Goal: Task Accomplishment & Management: Complete application form

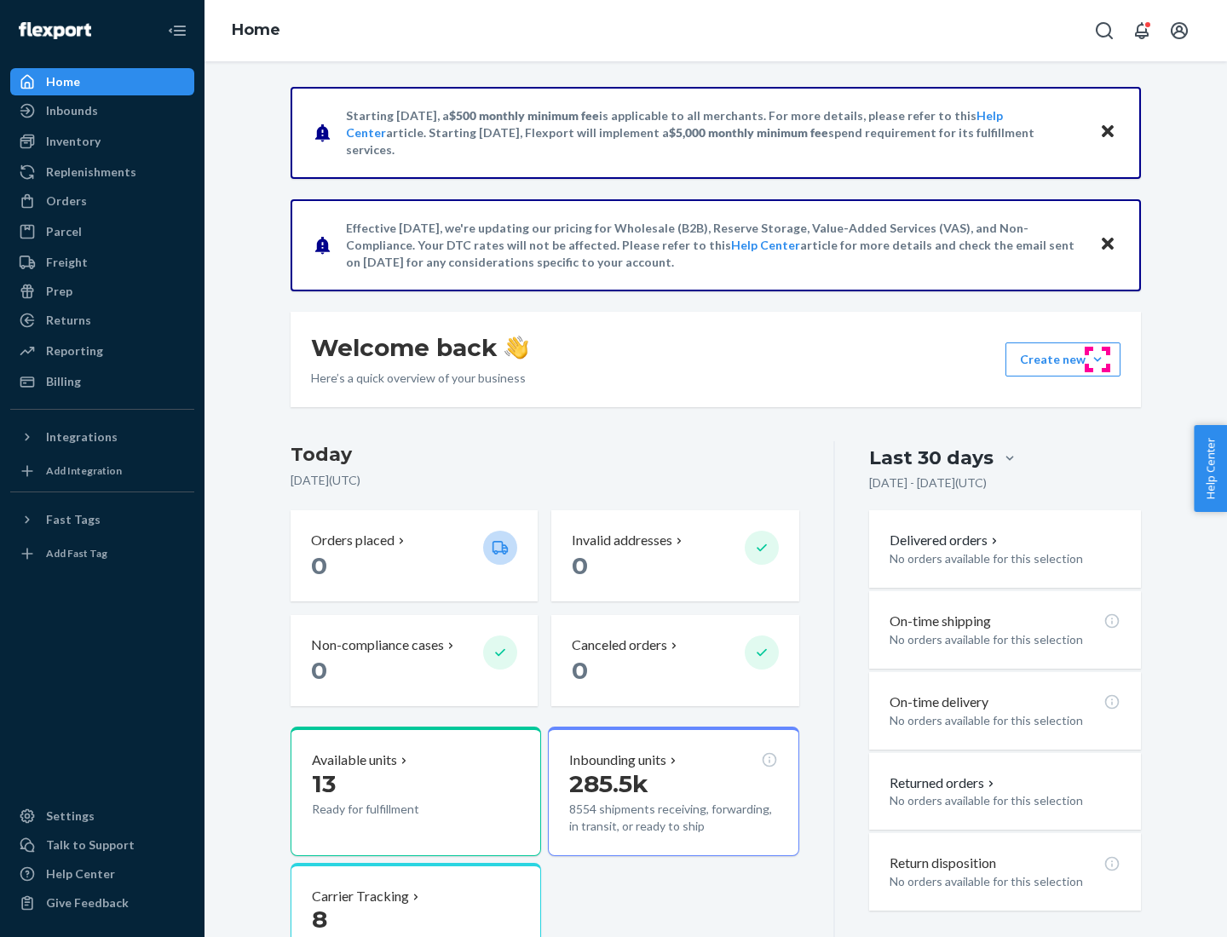
click at [1098, 360] on button "Create new Create new inbound Create new order Create new product" at bounding box center [1063, 360] width 115 height 34
click at [102, 111] on div "Inbounds" at bounding box center [102, 111] width 181 height 24
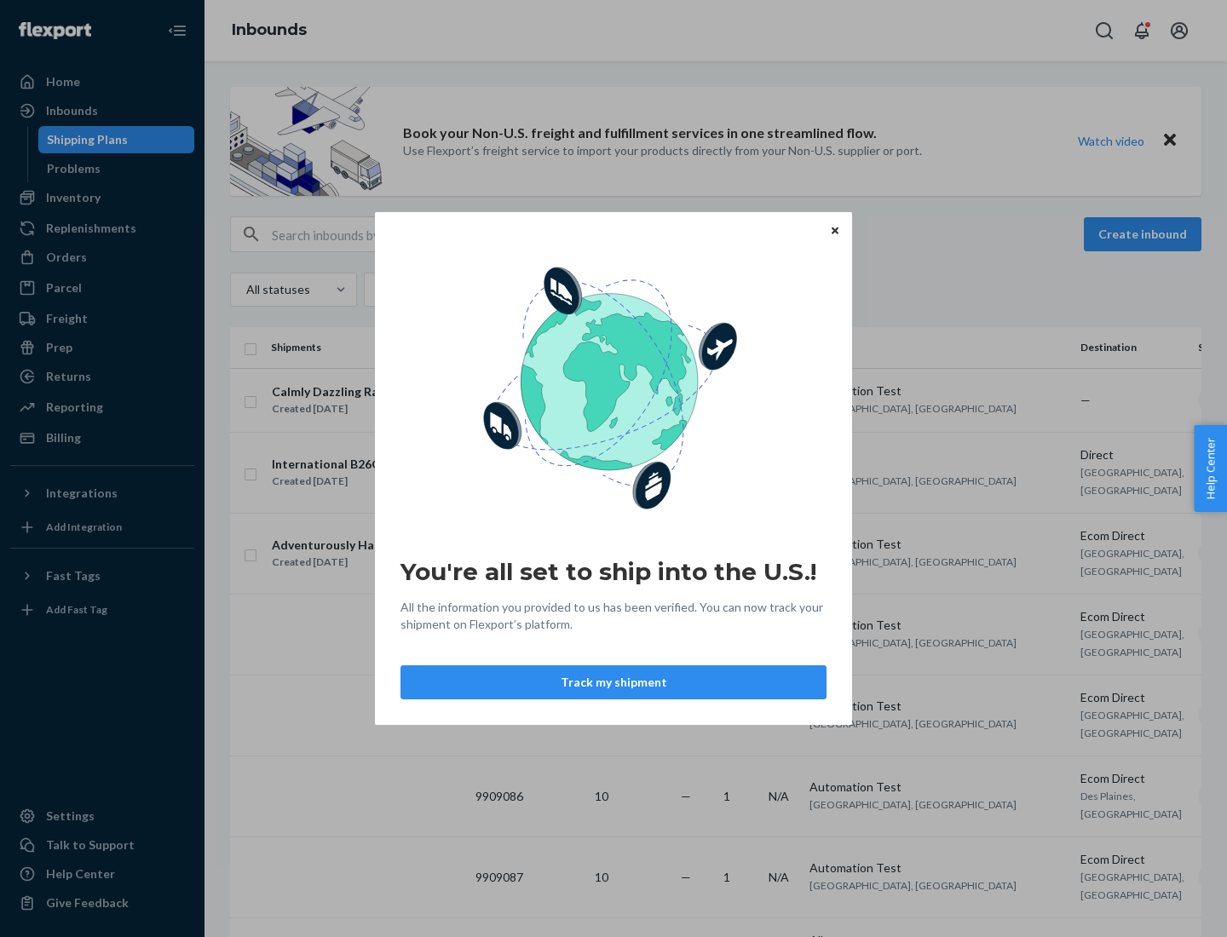
click at [102, 198] on div "You're all set to ship into the U.S.! All the information you provided to us ha…" at bounding box center [613, 468] width 1227 height 937
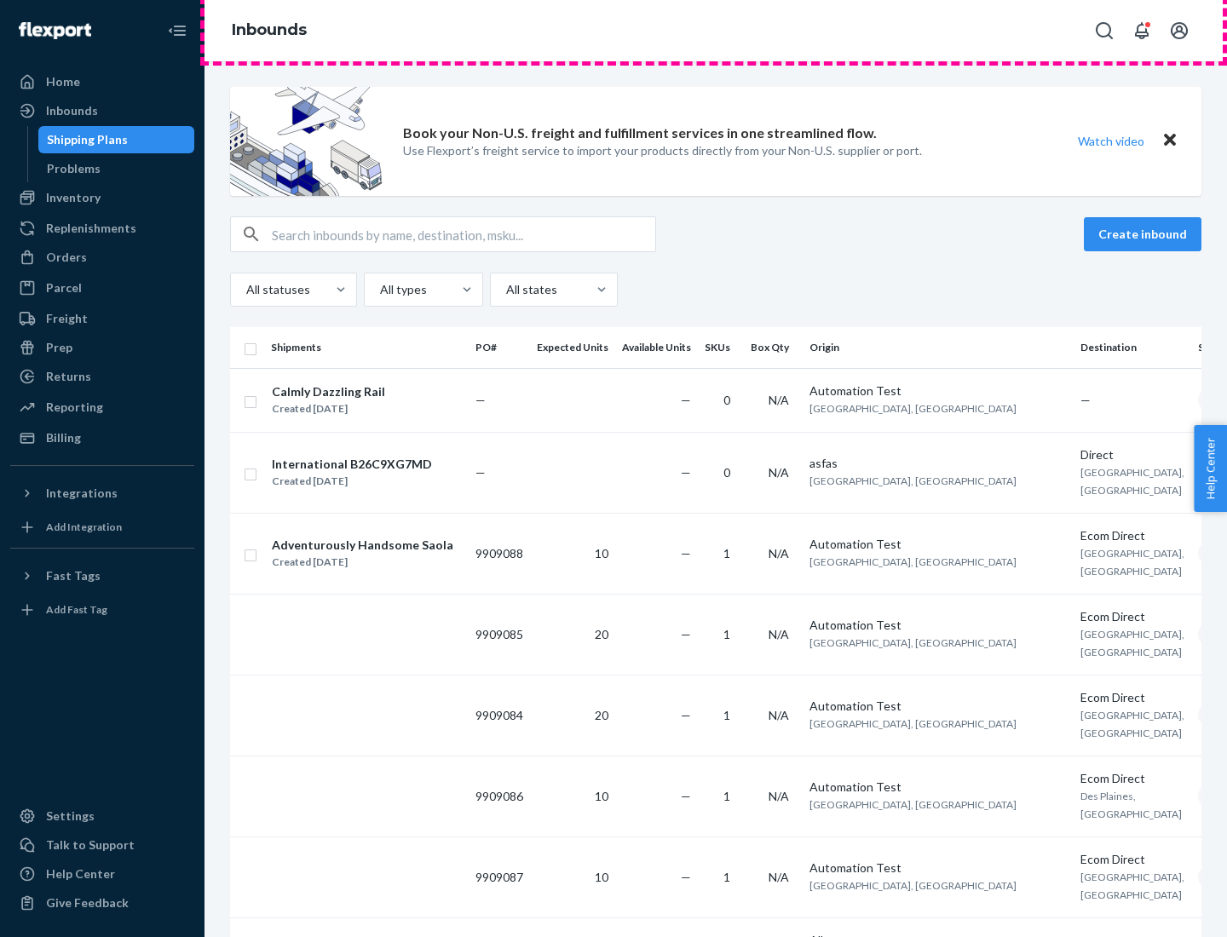
click at [716, 31] on div "Inbounds" at bounding box center [716, 30] width 1023 height 61
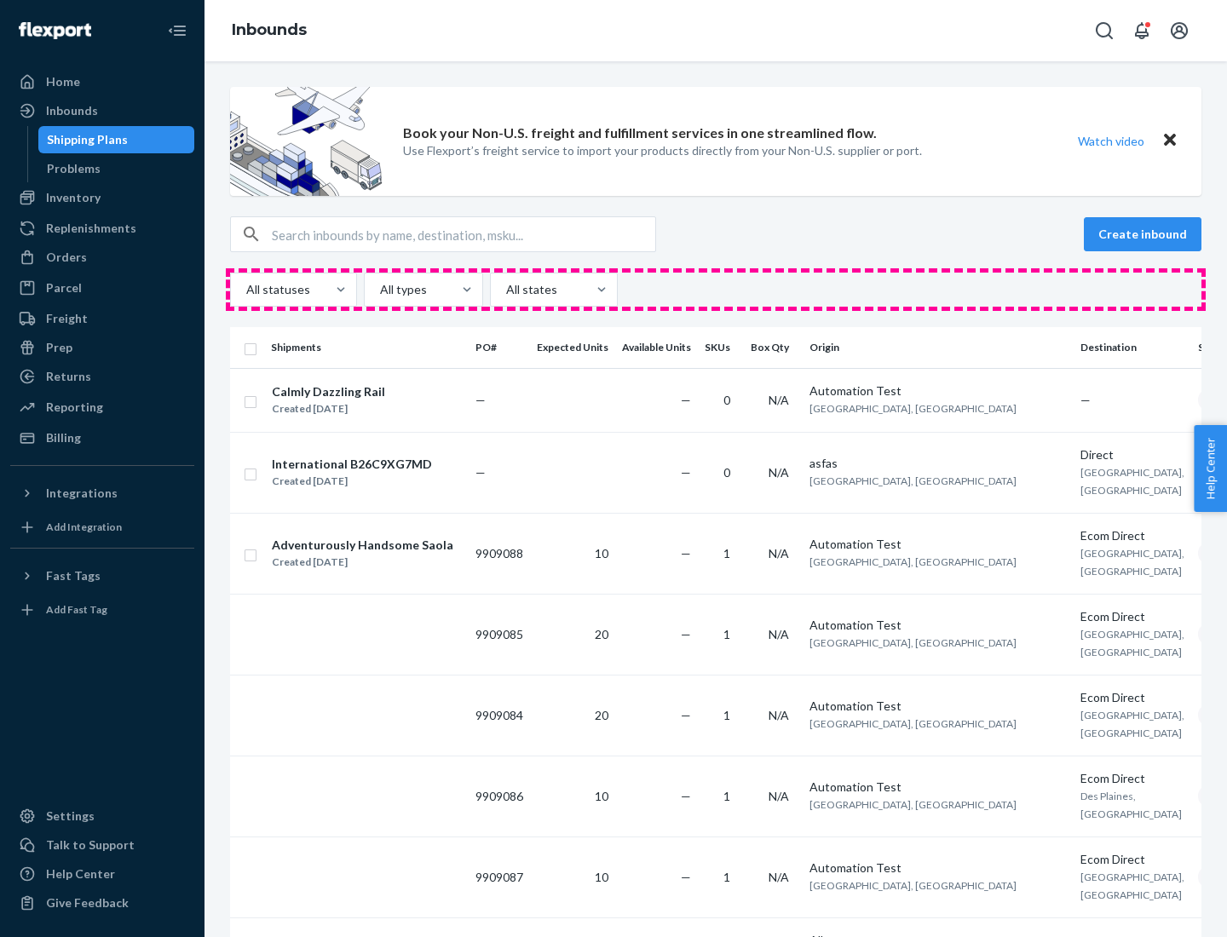
click at [716, 290] on div "All statuses All types All states" at bounding box center [715, 290] width 971 height 34
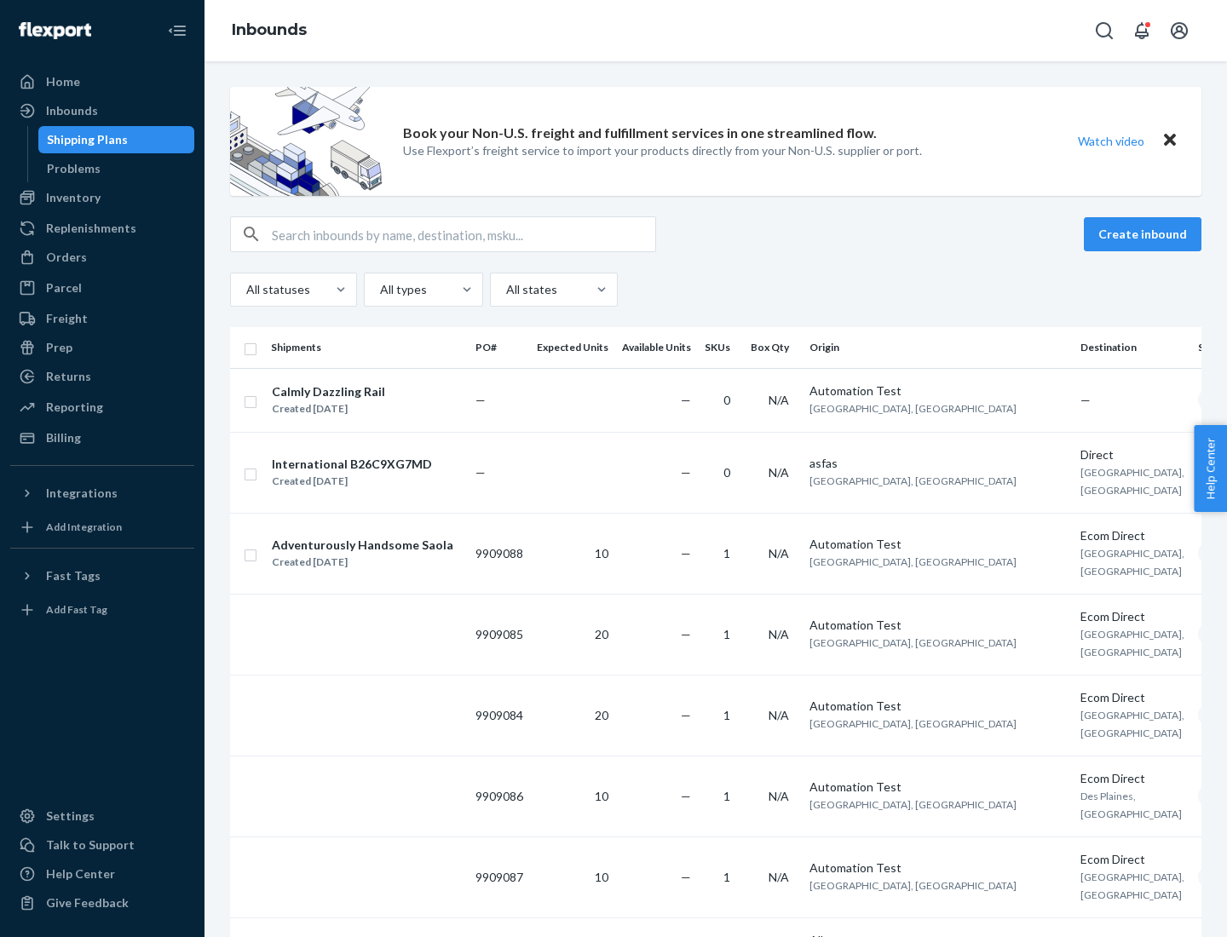
click at [84, 140] on div "Shipping Plans" at bounding box center [87, 139] width 81 height 17
click at [1145, 234] on button "Create inbound" at bounding box center [1143, 234] width 118 height 34
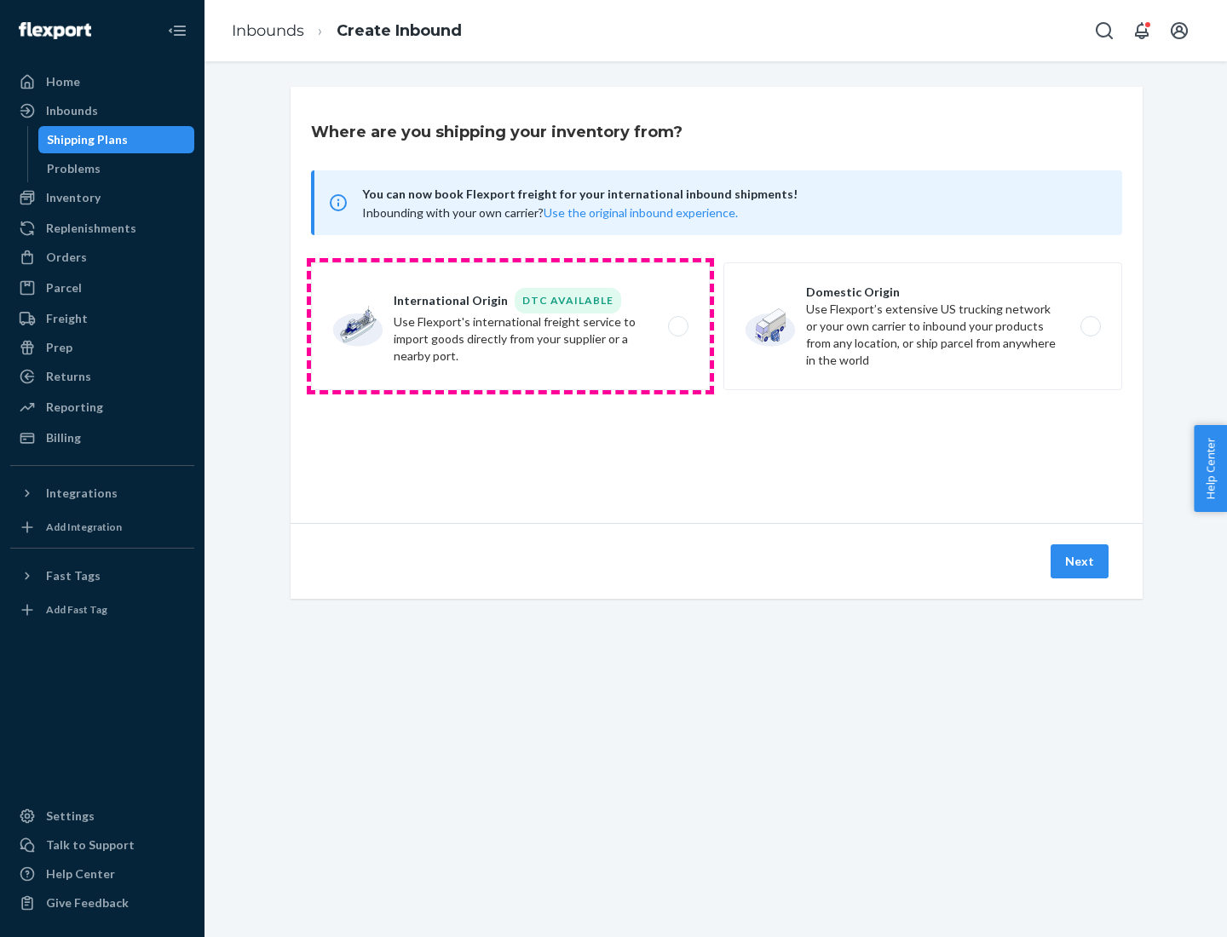
click at [510, 326] on label "International Origin DTC Available Use Flexport's international freight service…" at bounding box center [510, 326] width 399 height 128
click at [677, 326] on input "International Origin DTC Available Use Flexport's international freight service…" at bounding box center [682, 326] width 11 height 11
radio input "true"
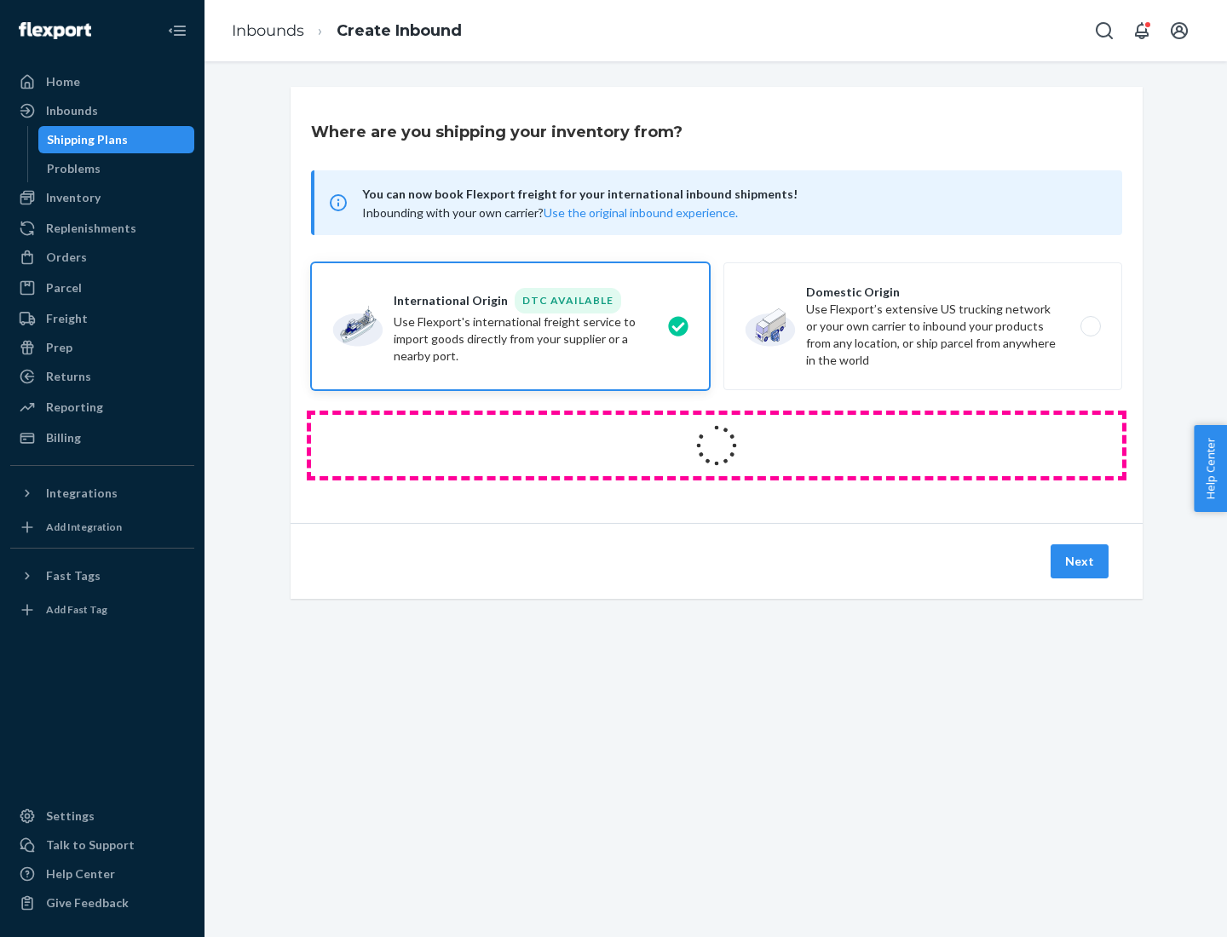
click at [717, 446] on icon at bounding box center [716, 445] width 55 height 55
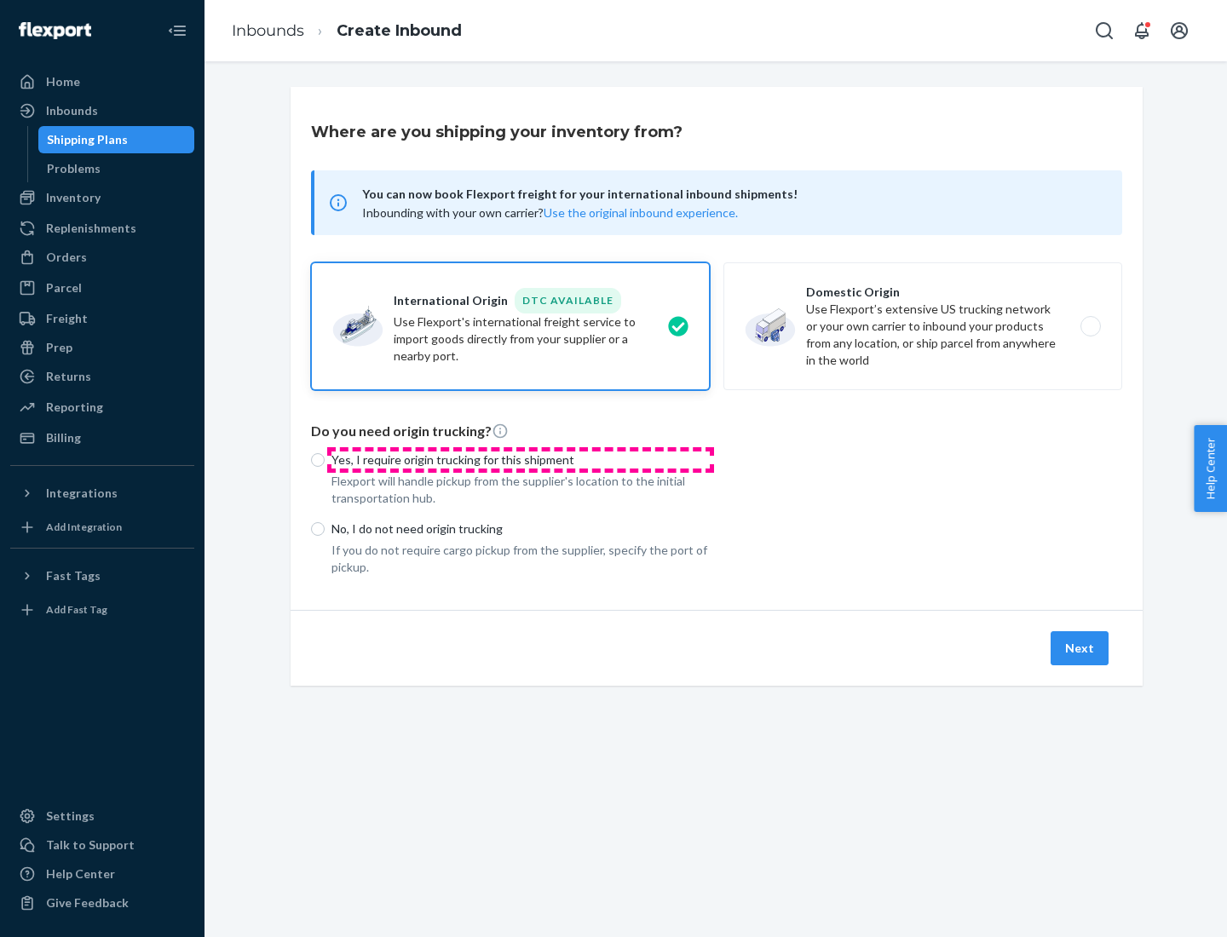
click at [521, 459] on p "Yes, I require origin trucking for this shipment" at bounding box center [520, 460] width 378 height 17
click at [325, 459] on input "Yes, I require origin trucking for this shipment" at bounding box center [318, 460] width 14 height 14
radio input "true"
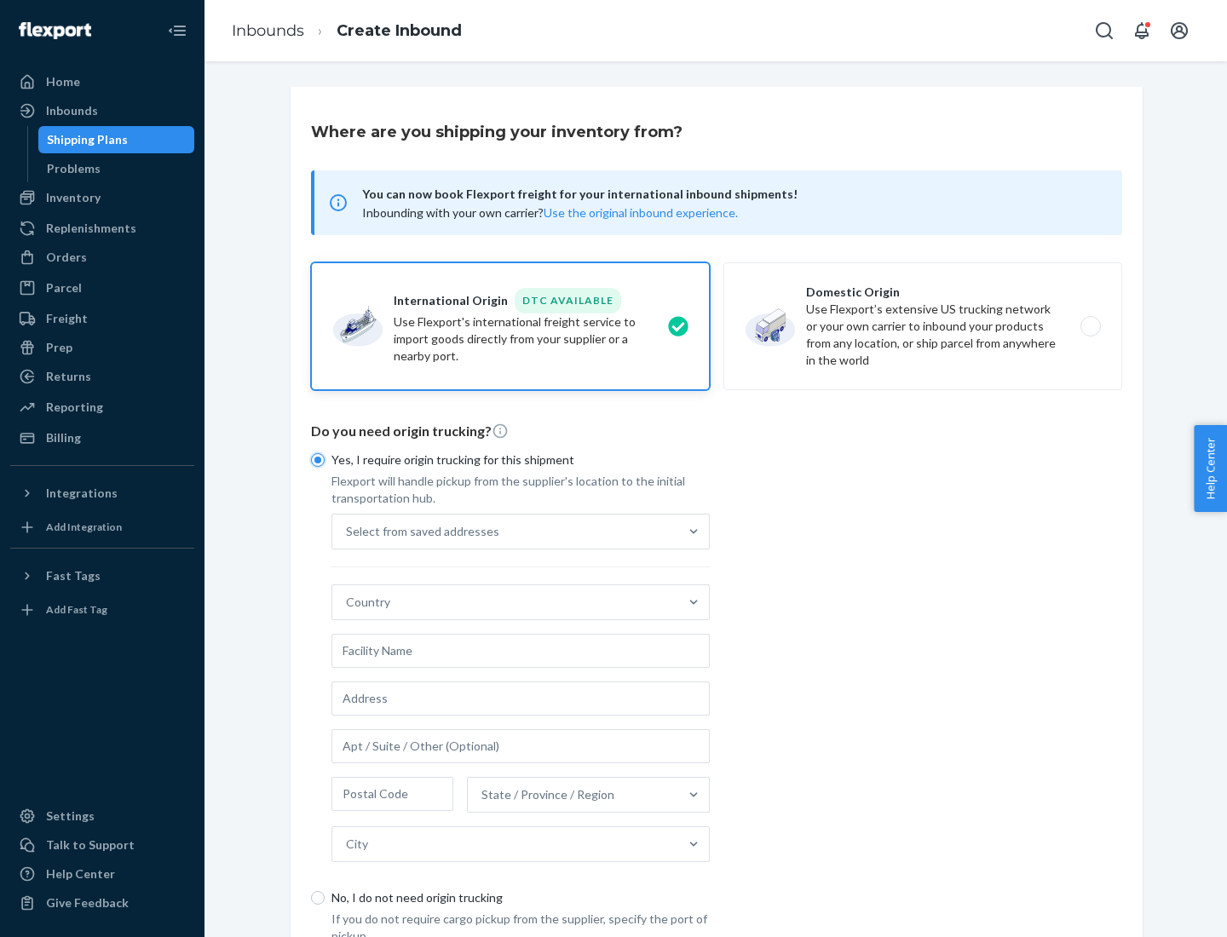
scroll to position [32, 0]
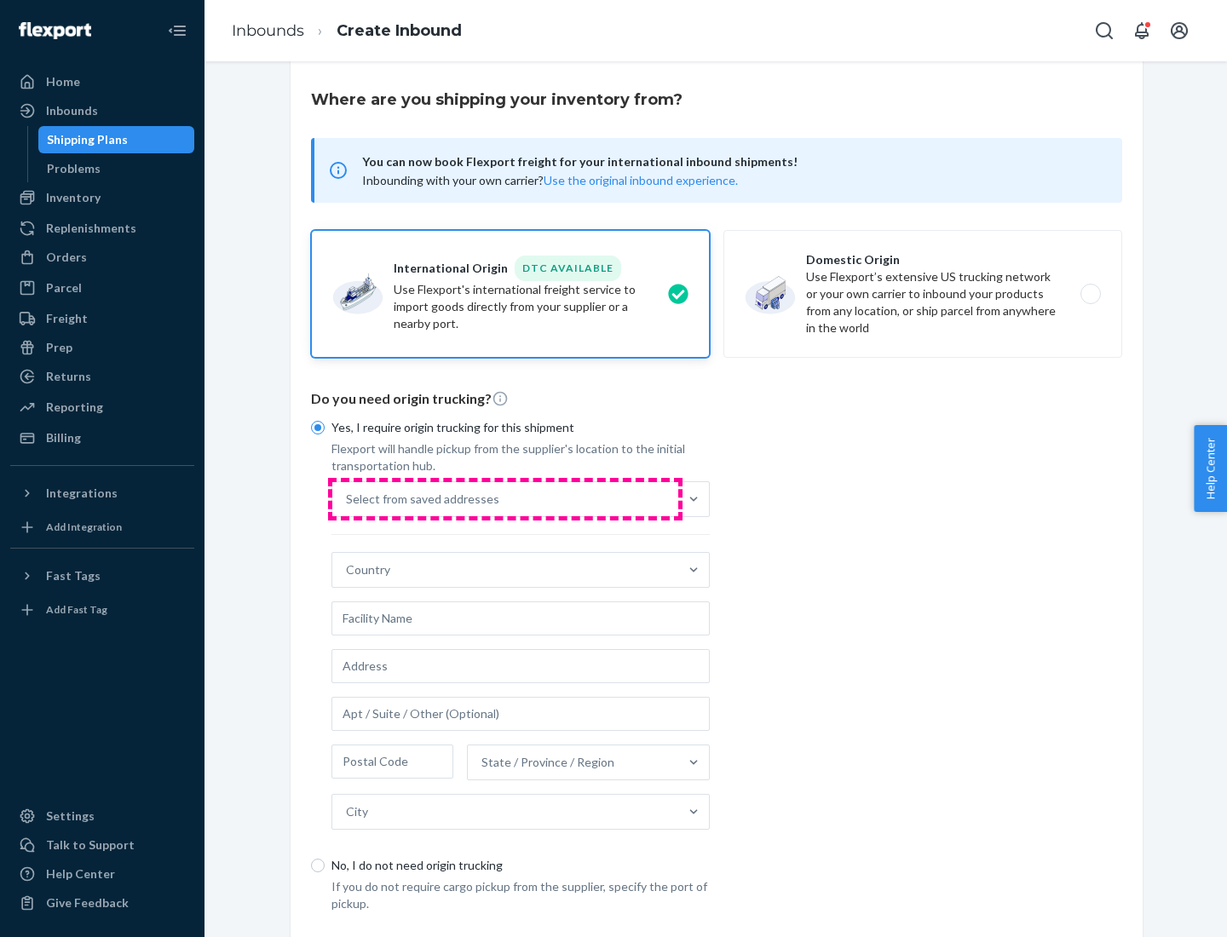
click at [505, 499] on div "Select from saved addresses" at bounding box center [505, 499] width 346 height 34
click at [348, 499] on input "Select from saved addresses" at bounding box center [347, 499] width 2 height 17
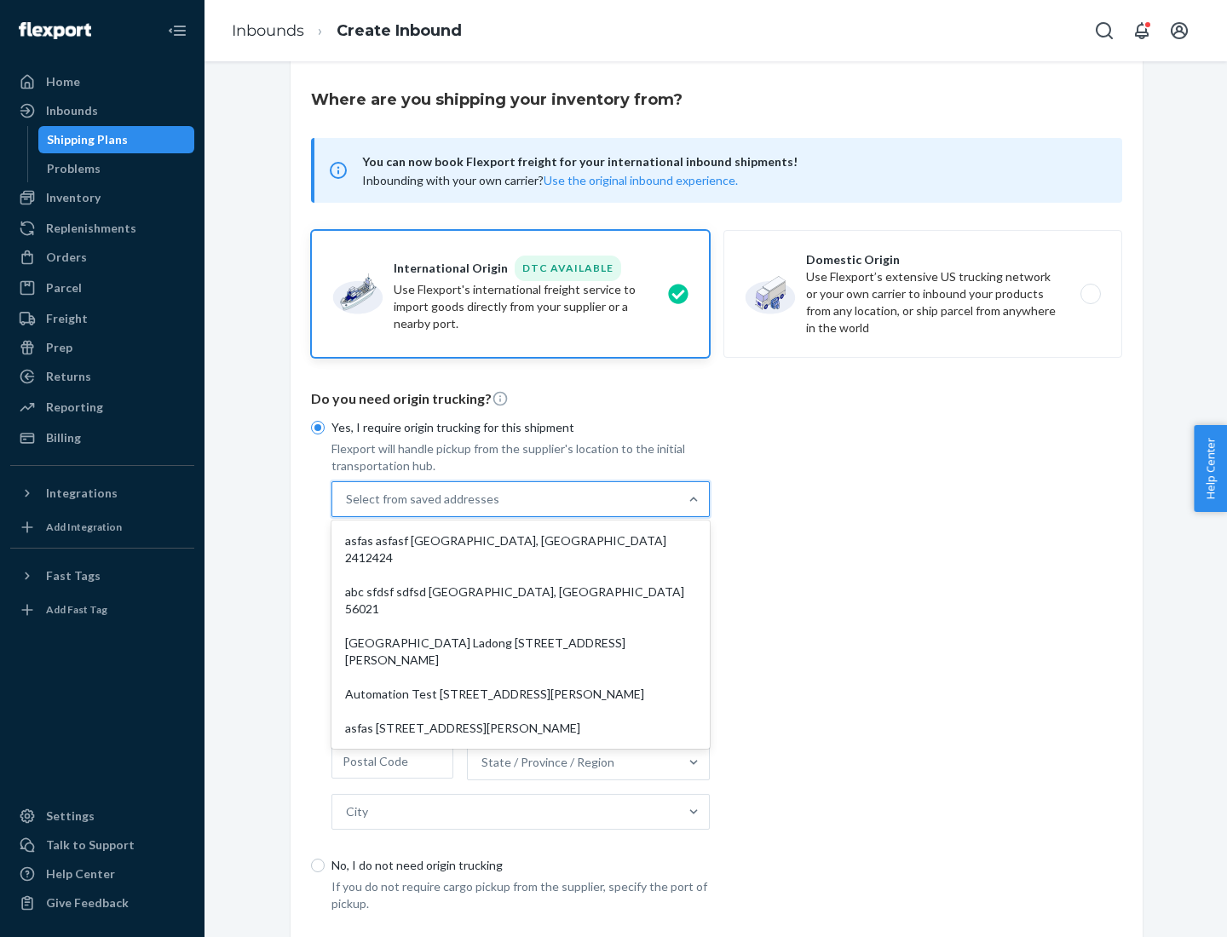
scroll to position [74, 0]
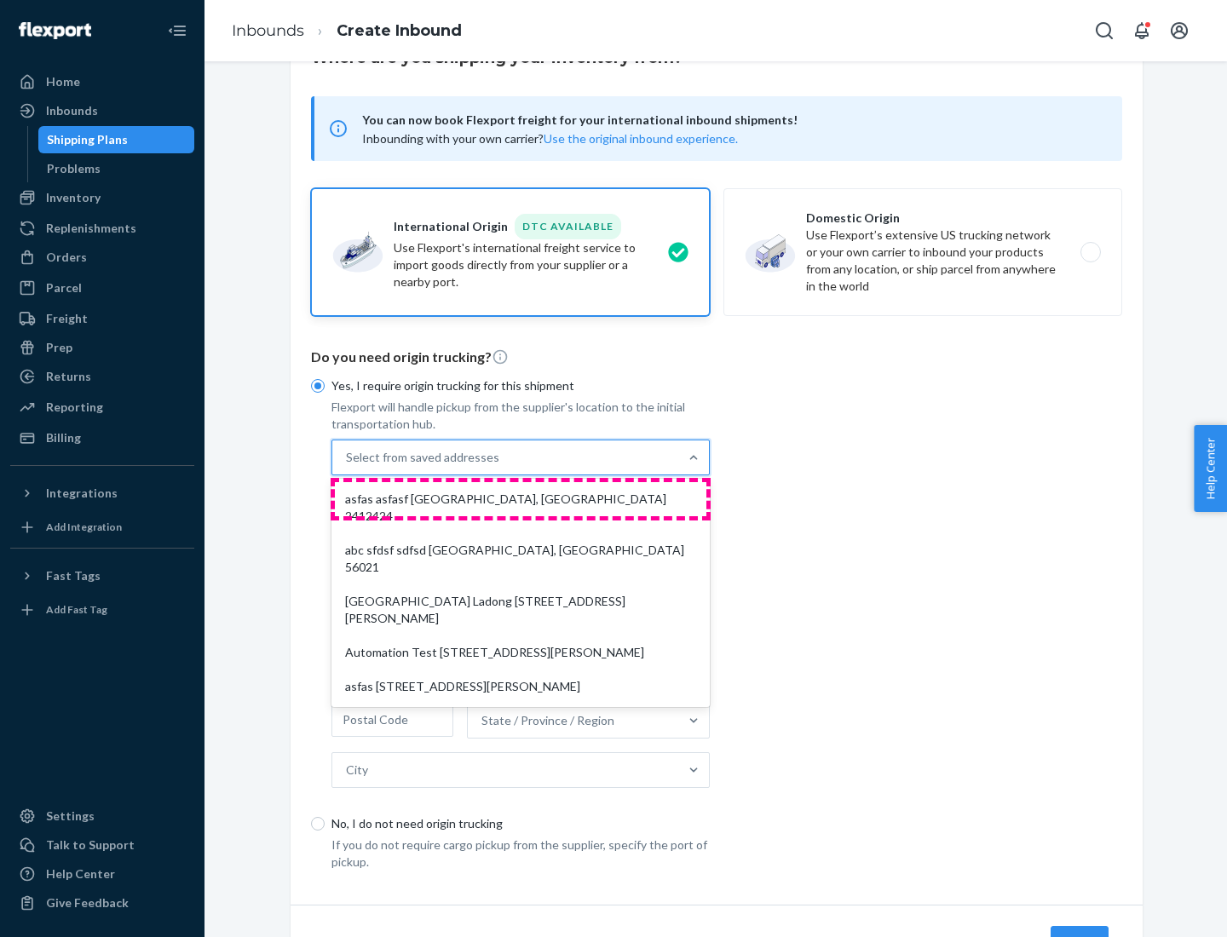
click at [521, 499] on div "asfas asfasf [GEOGRAPHIC_DATA], [GEOGRAPHIC_DATA] 2412424" at bounding box center [521, 507] width 372 height 51
click at [348, 466] on input "option asfas asfasf [GEOGRAPHIC_DATA], [GEOGRAPHIC_DATA] 2412424 focused, 1 of …" at bounding box center [347, 457] width 2 height 17
type input "asfas"
type input "asfasf"
type input "2412424"
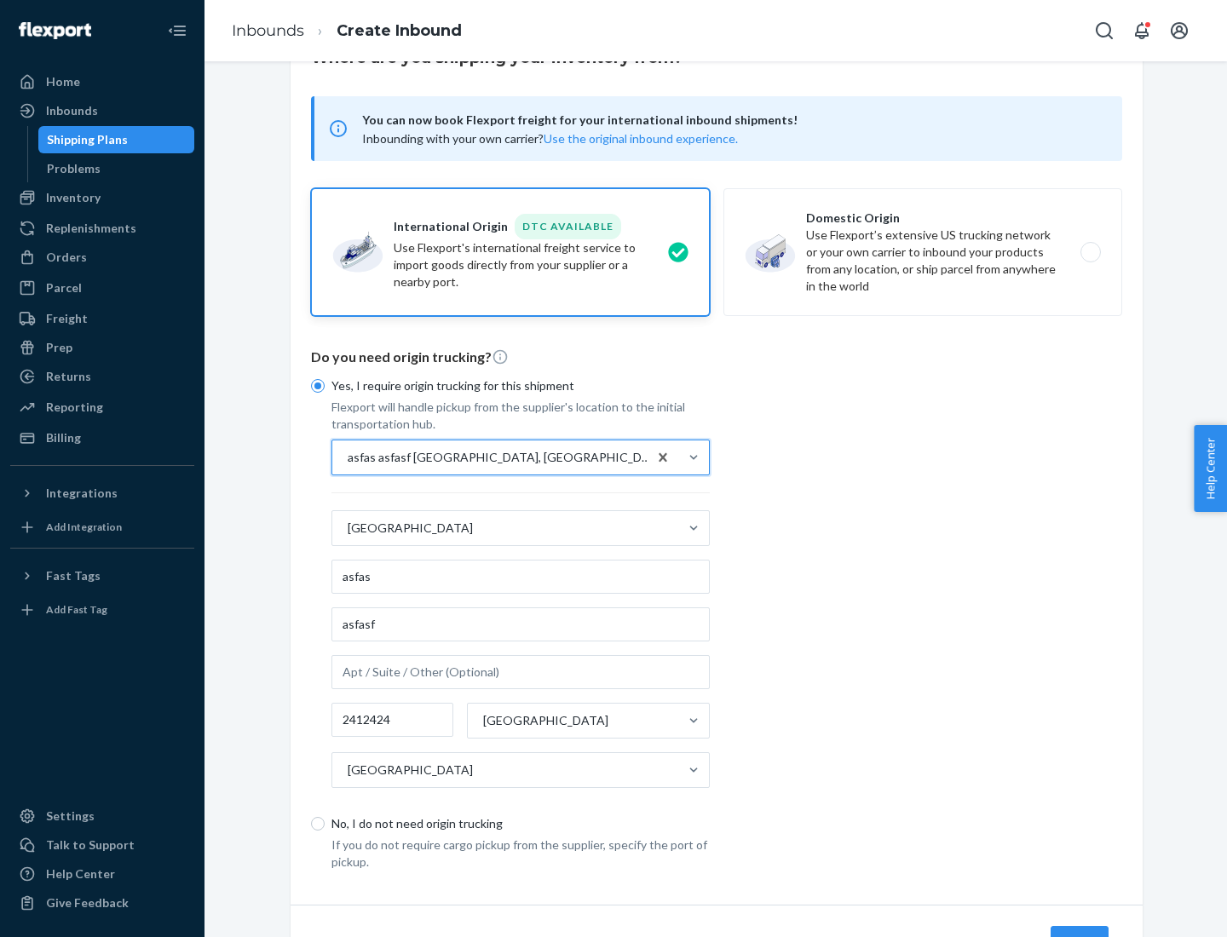
scroll to position [159, 0]
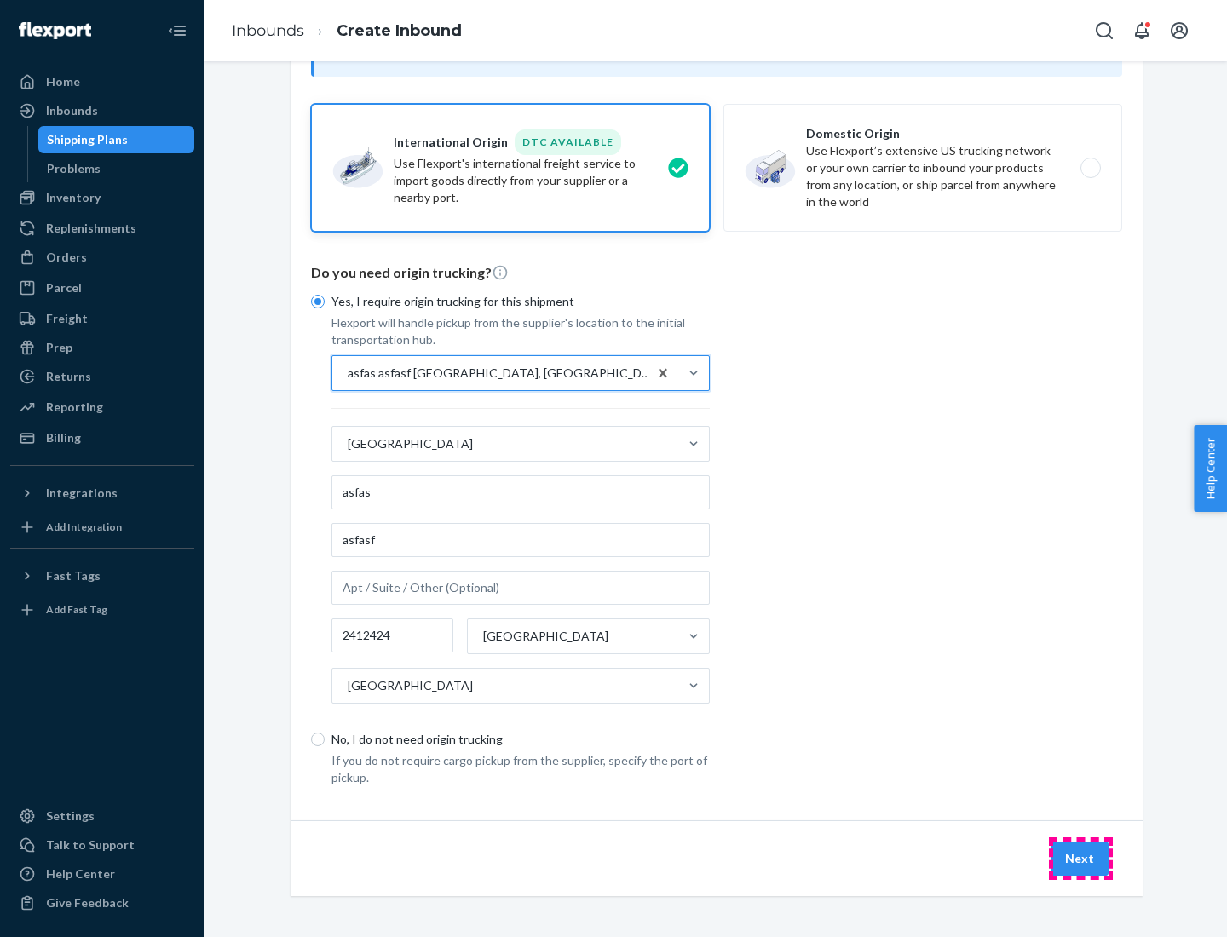
click at [1081, 858] on button "Next" at bounding box center [1080, 859] width 58 height 34
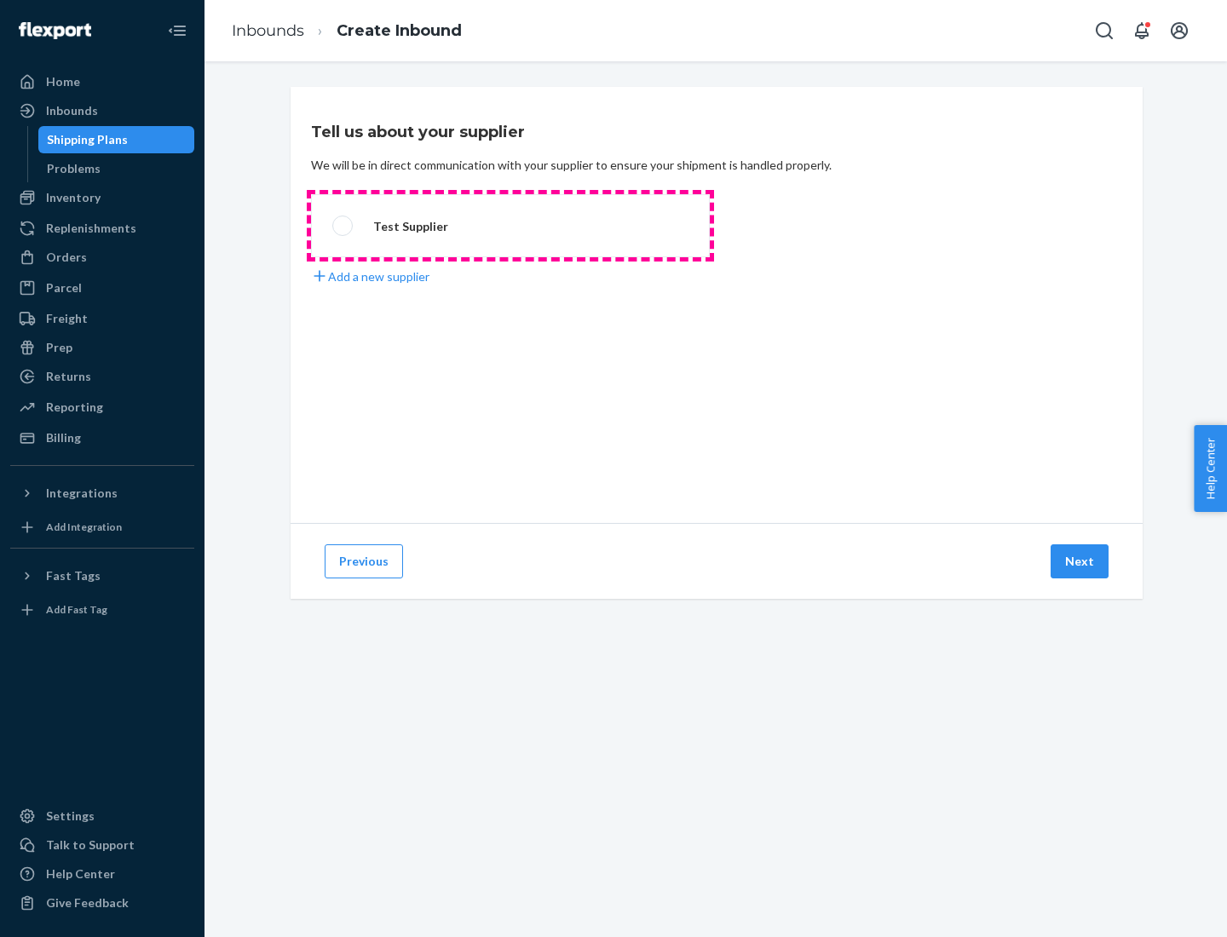
click at [510, 226] on label "Test Supplier" at bounding box center [510, 225] width 399 height 63
click at [343, 226] on input "Test Supplier" at bounding box center [337, 226] width 11 height 11
radio input "true"
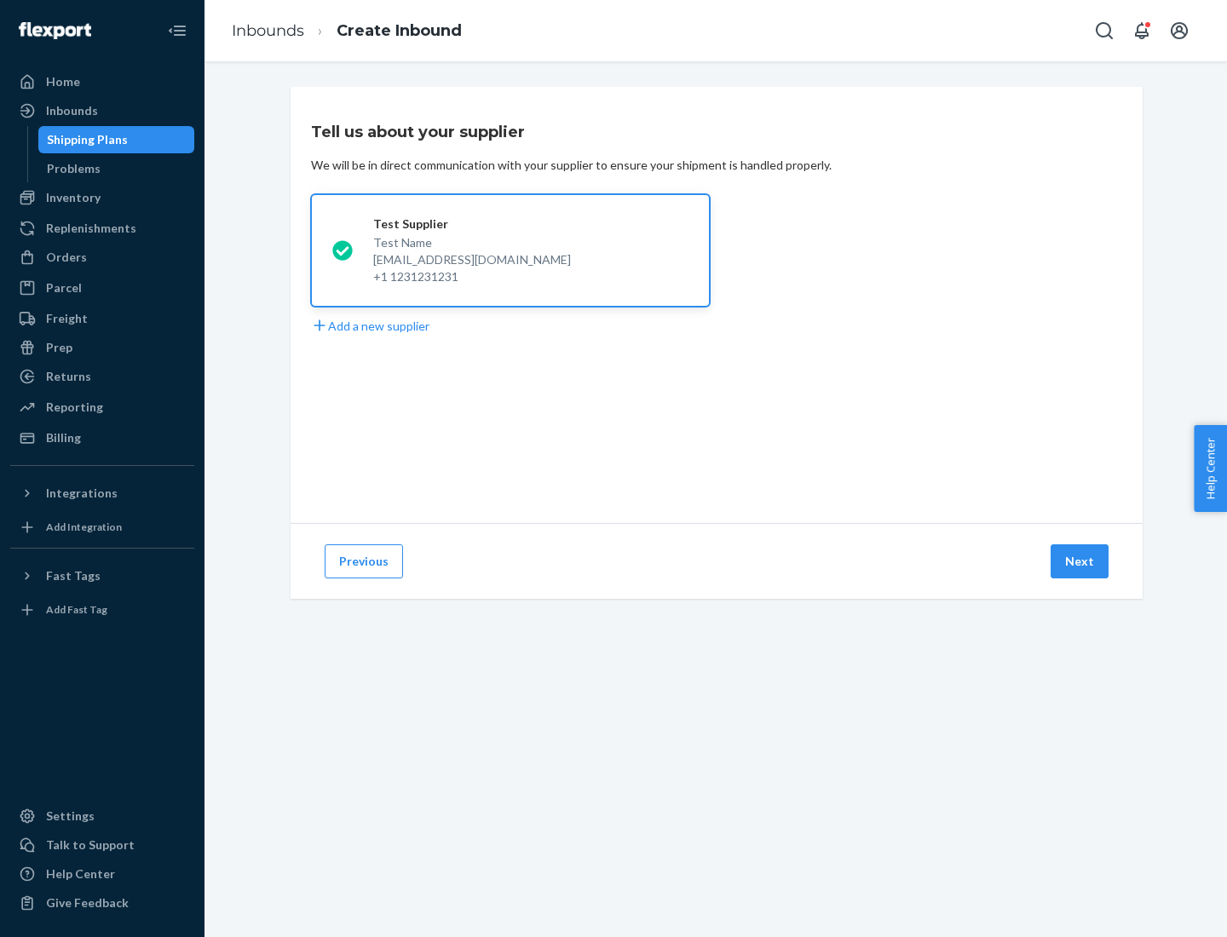
click at [1081, 562] on button "Next" at bounding box center [1080, 562] width 58 height 34
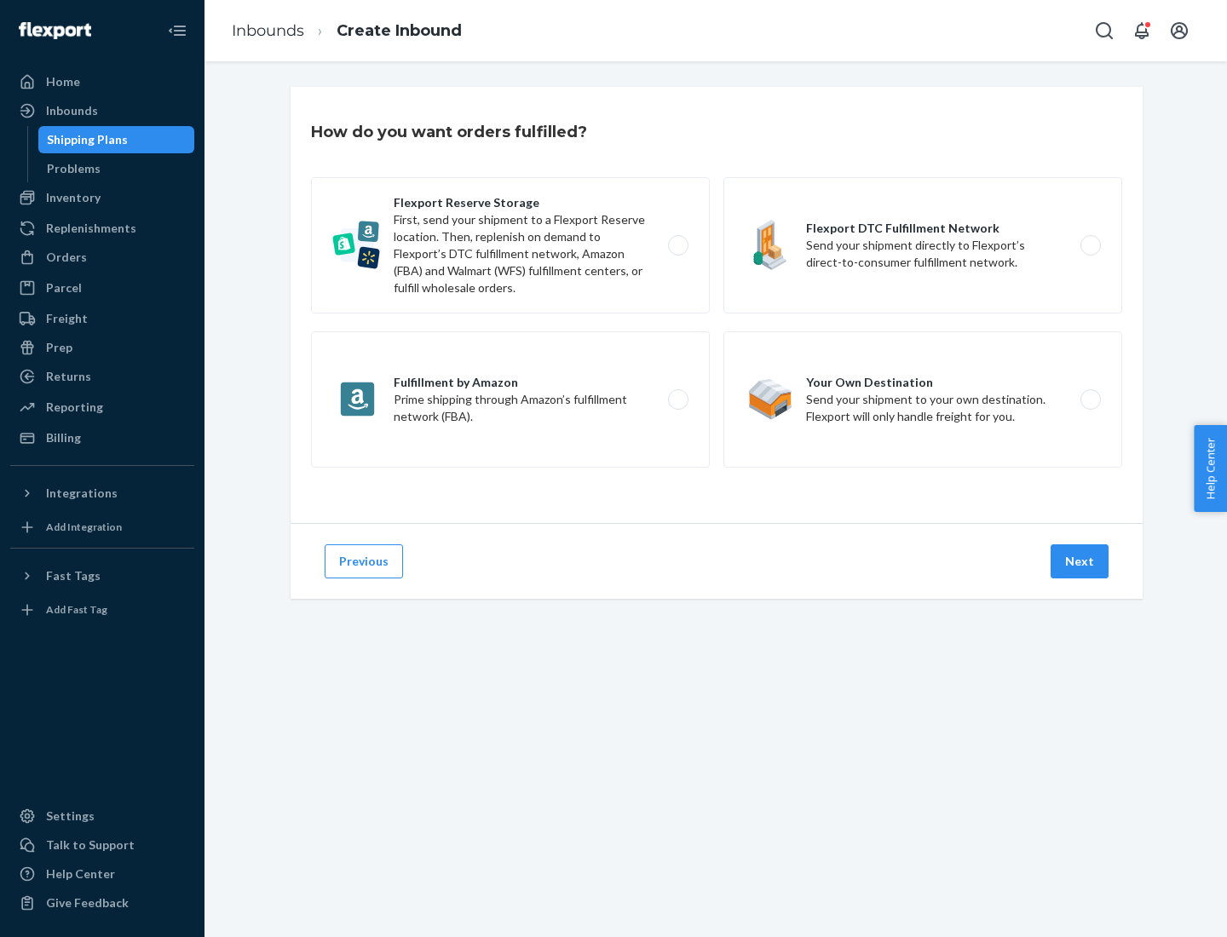
click at [510, 400] on label "Fulfillment by Amazon Prime shipping through Amazon’s fulfillment network (FBA)." at bounding box center [510, 399] width 399 height 136
click at [677, 400] on input "Fulfillment by Amazon Prime shipping through Amazon’s fulfillment network (FBA)." at bounding box center [682, 400] width 11 height 11
radio input "true"
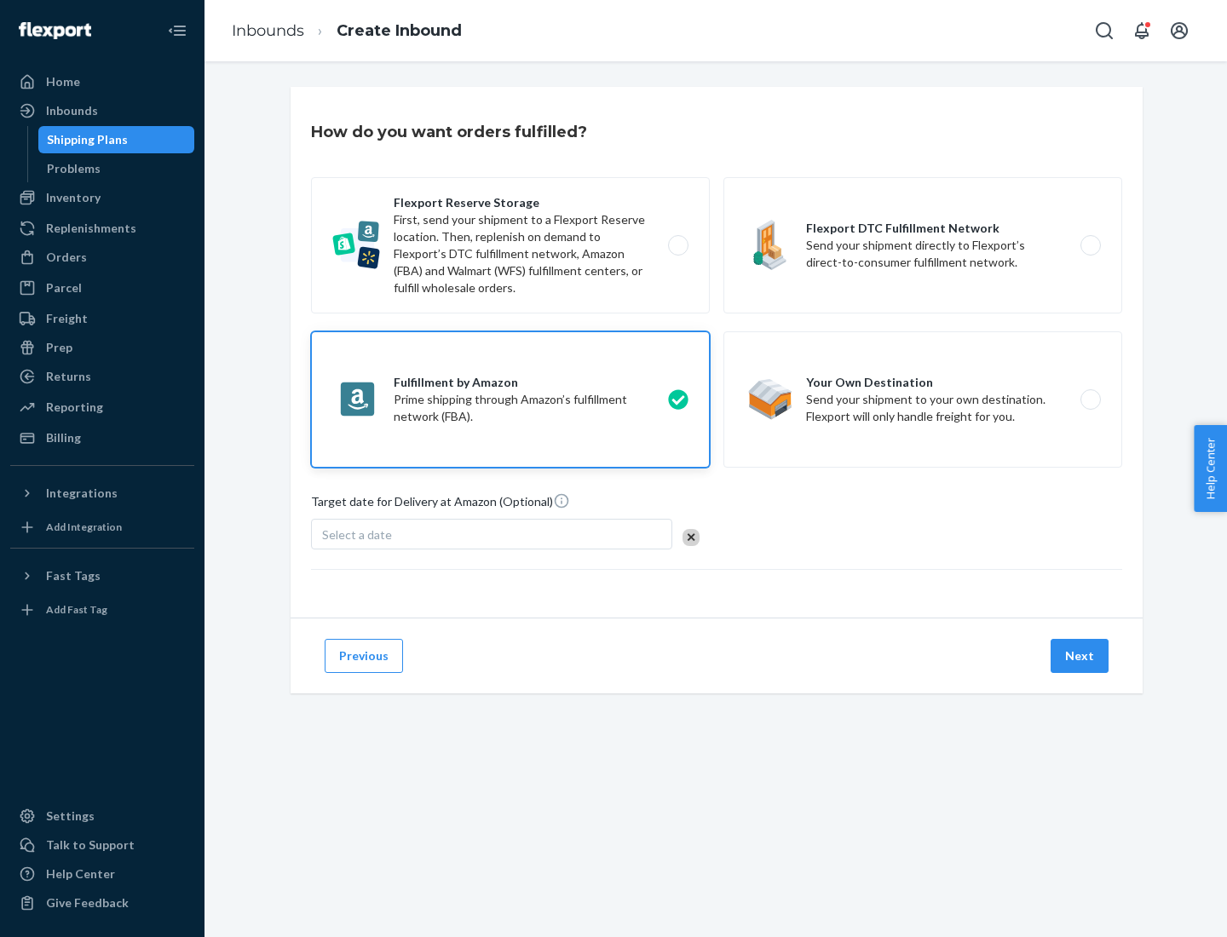
click at [1081, 656] on button "Next" at bounding box center [1080, 656] width 58 height 34
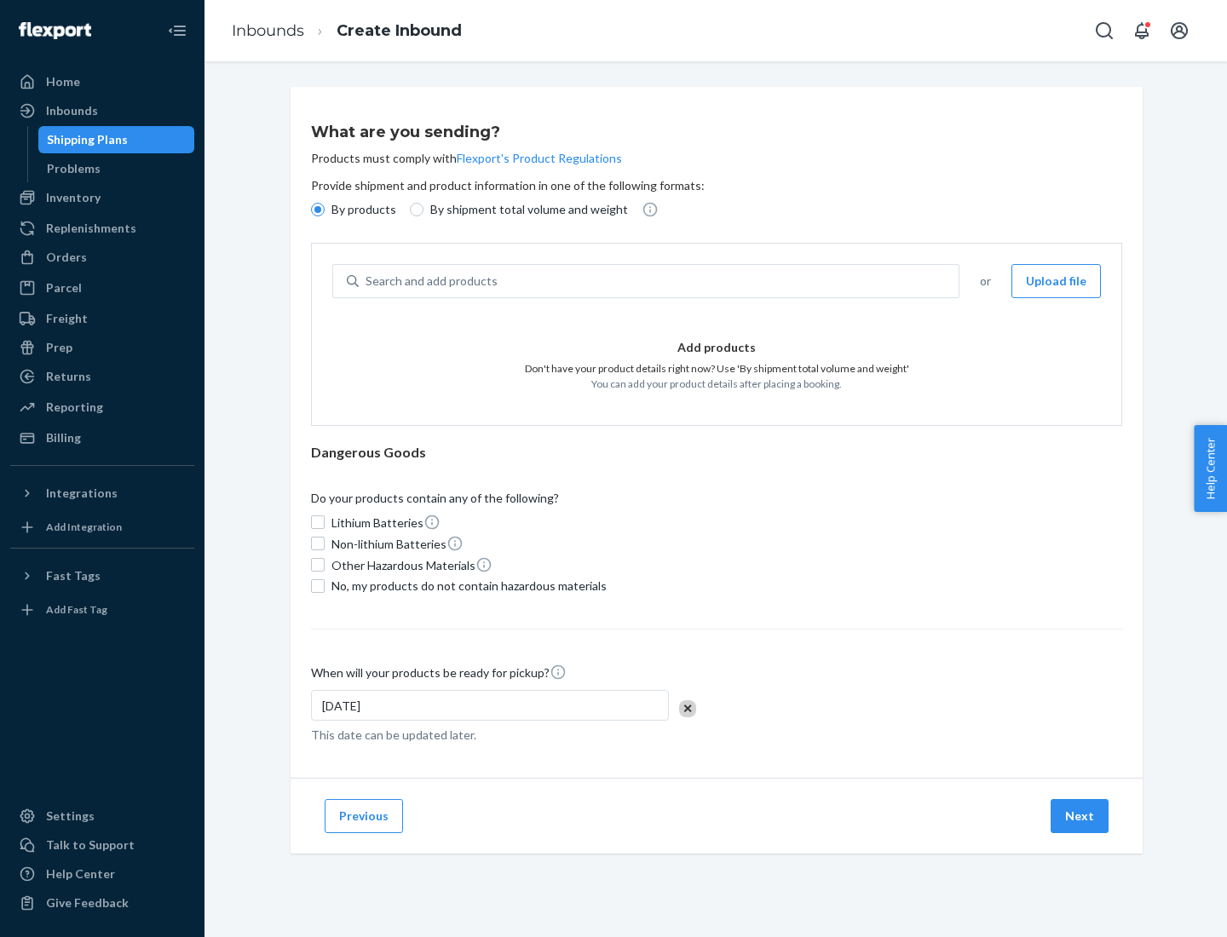
click at [524, 210] on p "By shipment total volume and weight" at bounding box center [529, 209] width 198 height 17
click at [424, 210] on input "By shipment total volume and weight" at bounding box center [417, 210] width 14 height 14
radio input "true"
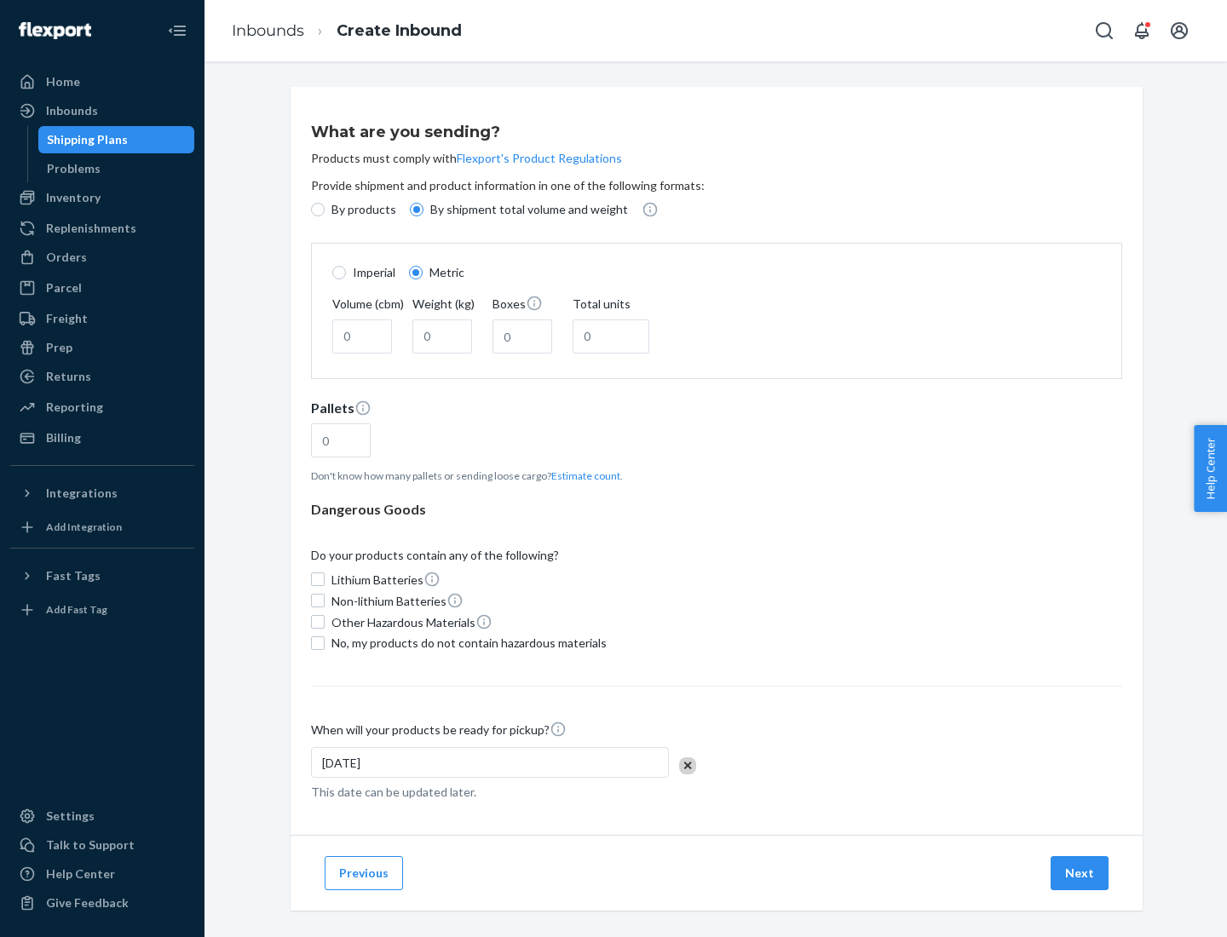
click at [362, 210] on p "By products" at bounding box center [363, 209] width 65 height 17
click at [325, 210] on input "By products" at bounding box center [318, 210] width 14 height 14
radio input "true"
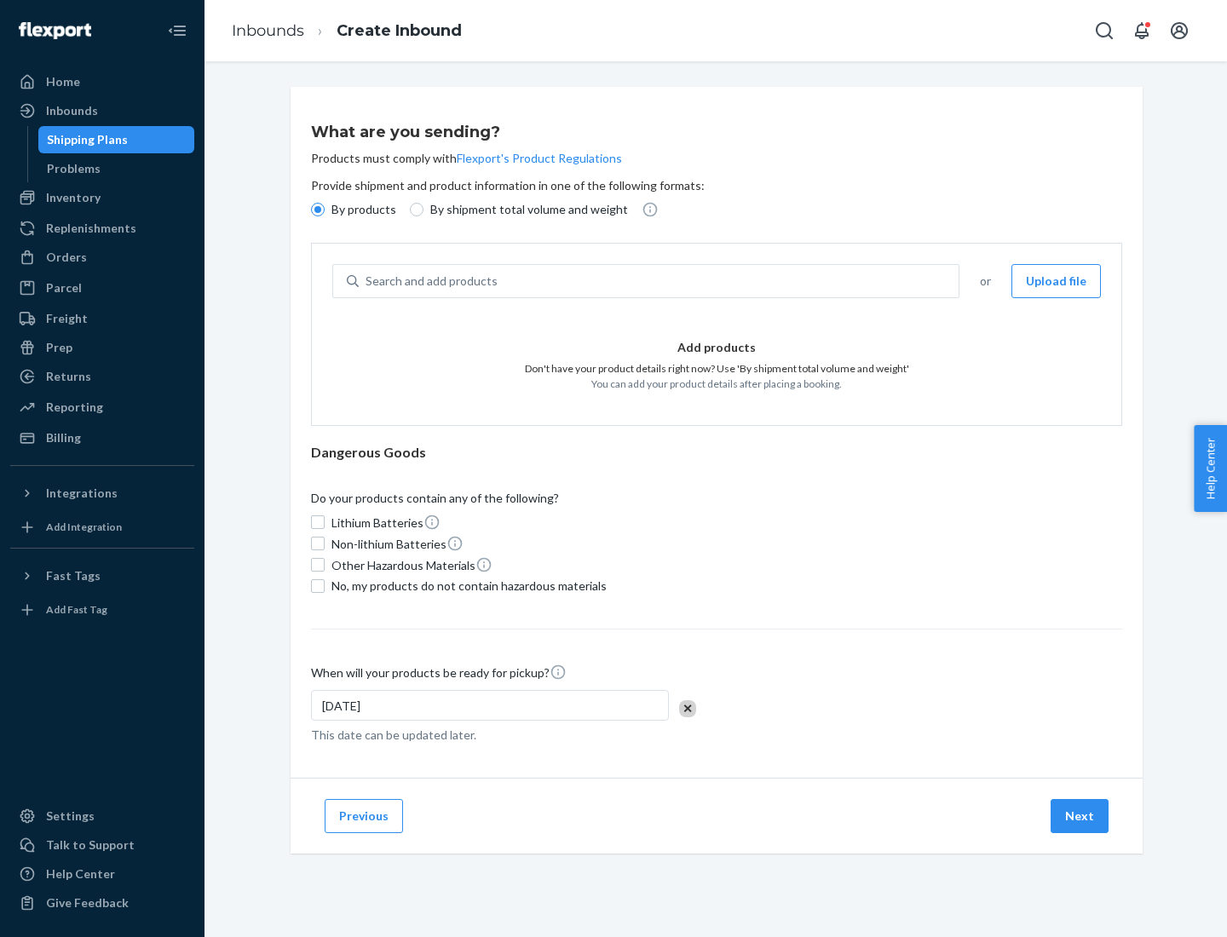
click at [660, 281] on div "Search and add products" at bounding box center [659, 281] width 600 height 31
click at [367, 281] on input "Search and add products" at bounding box center [367, 281] width 2 height 17
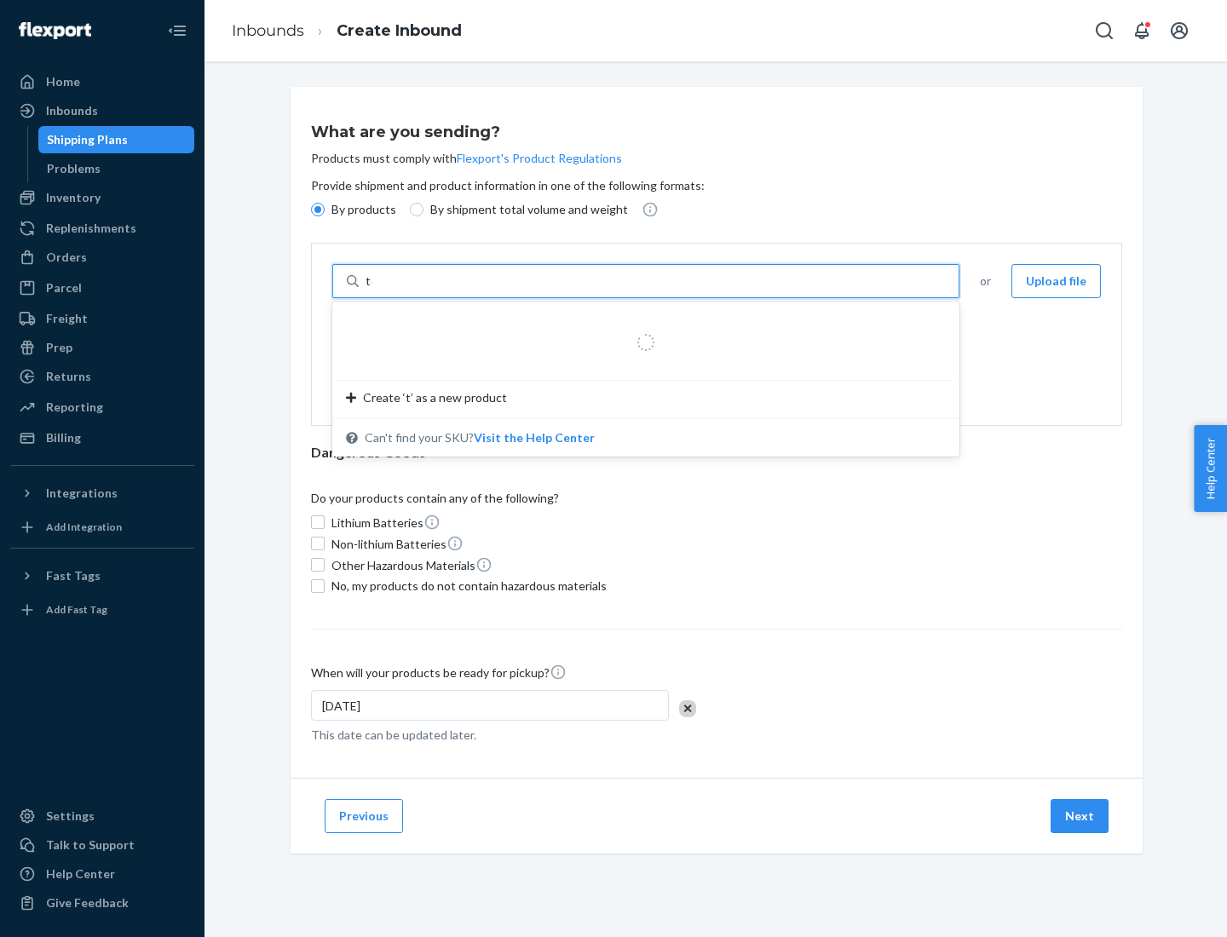
type input "test"
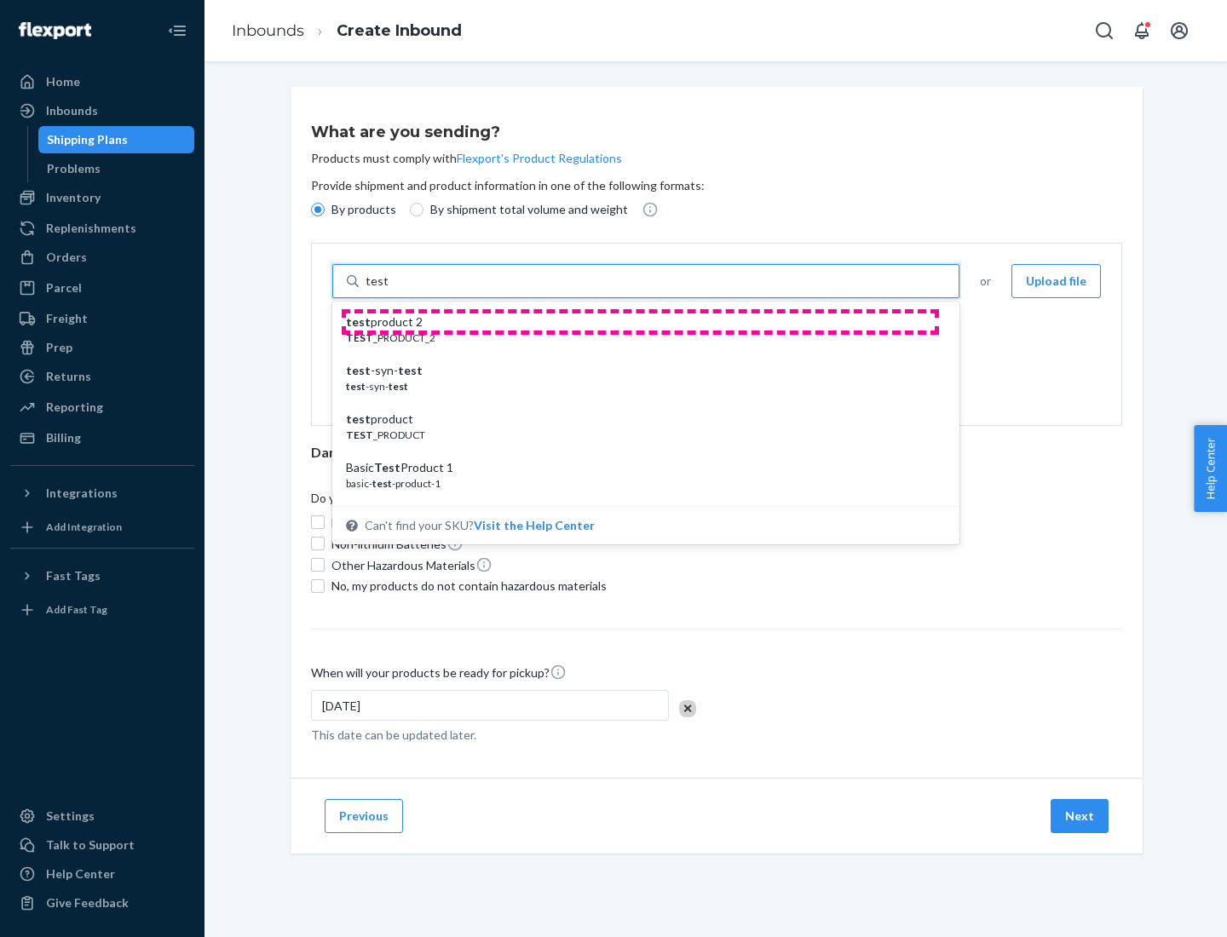
click at [640, 322] on div "test product 2" at bounding box center [639, 322] width 586 height 17
click at [388, 290] on input "test" at bounding box center [377, 281] width 22 height 17
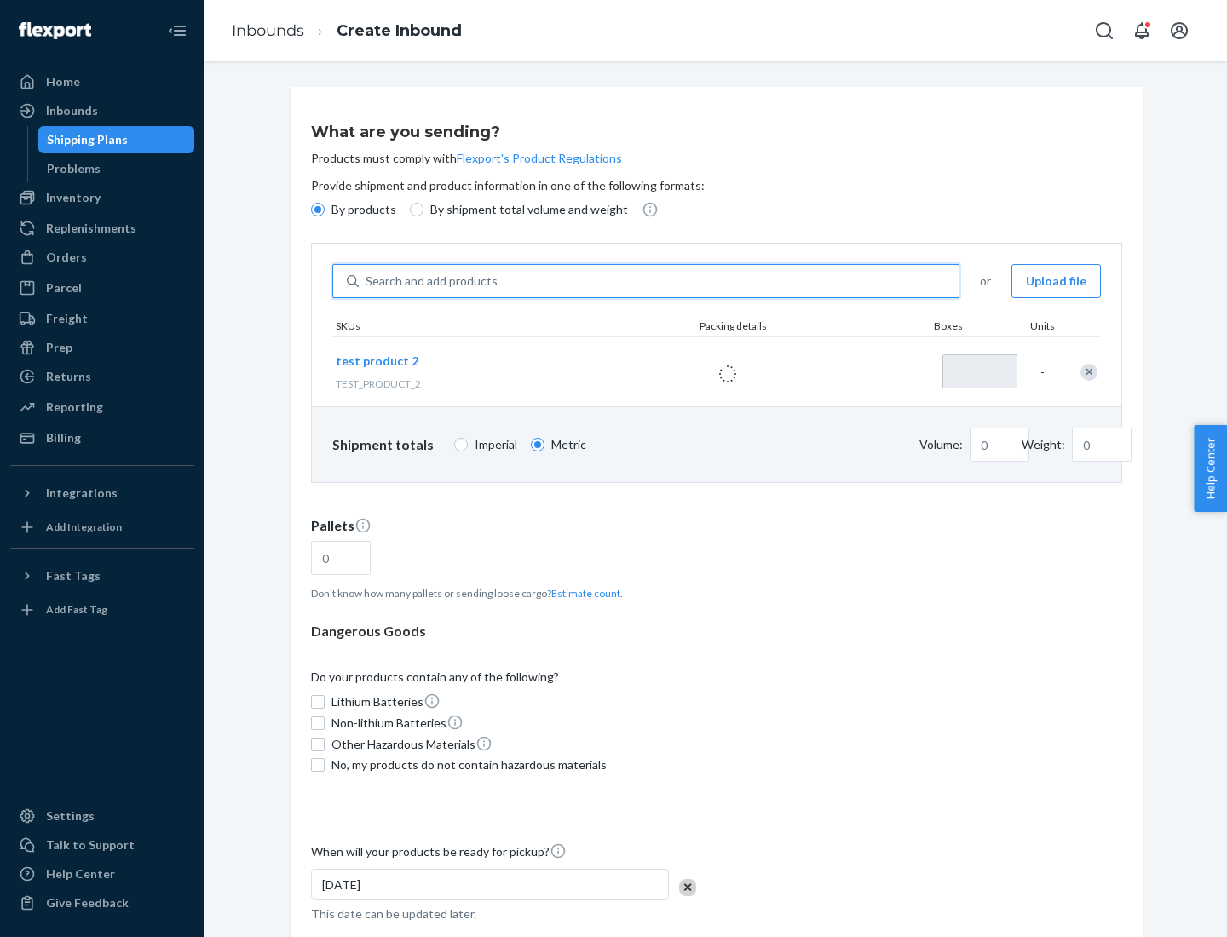
type input "1"
type input "0.02"
type input "22.23"
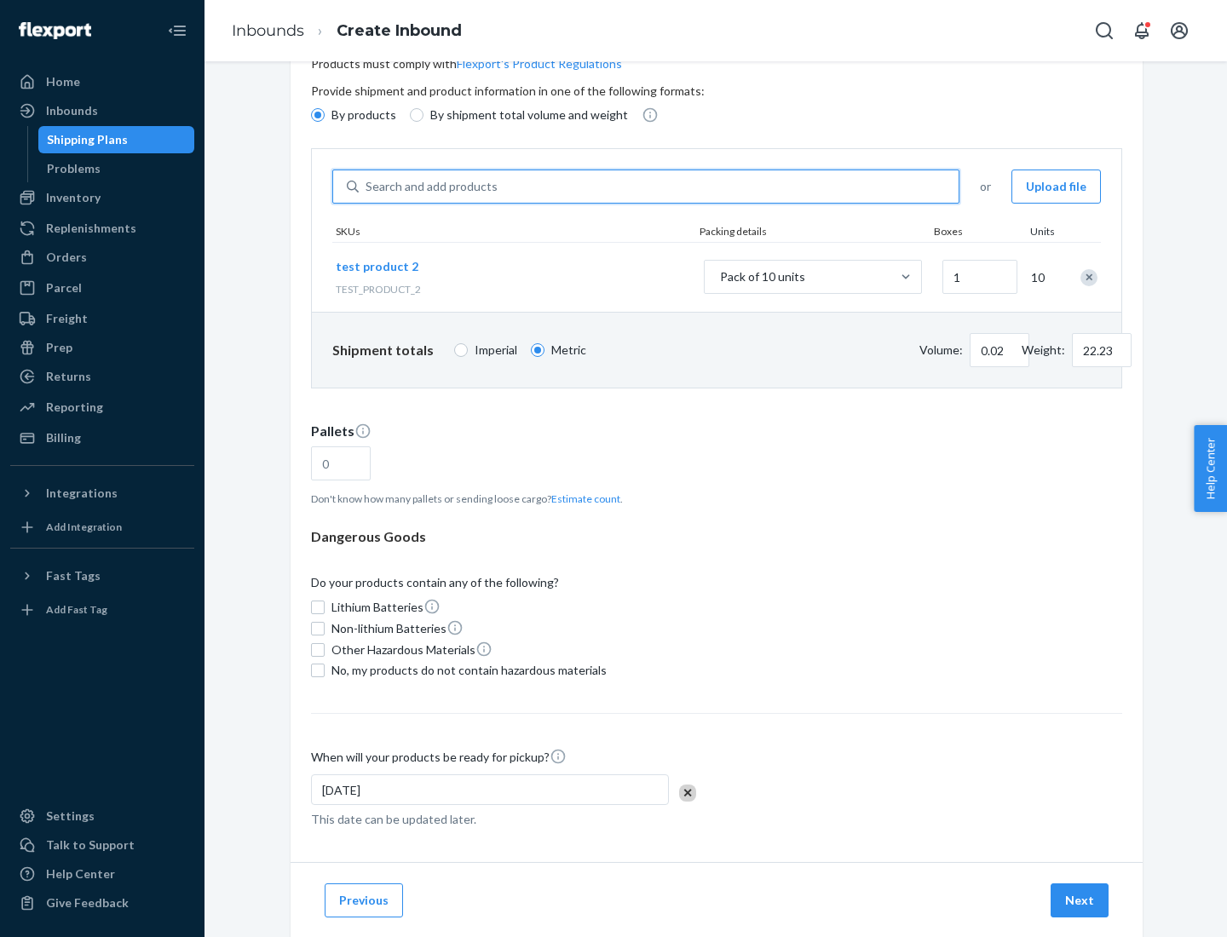
click at [582, 499] on button "Estimate count" at bounding box center [585, 499] width 69 height 14
type input "1"
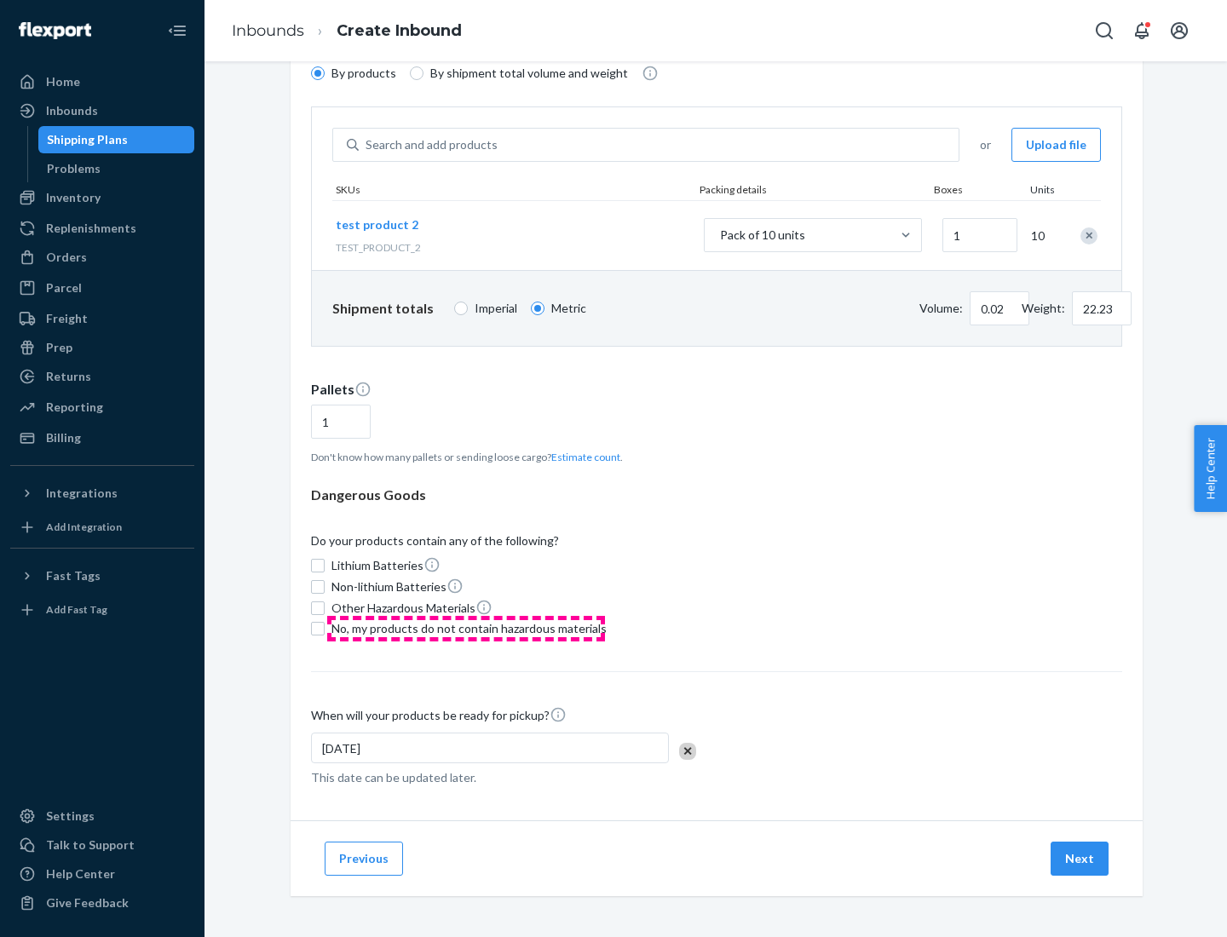
click at [466, 629] on span "No, my products do not contain hazardous materials" at bounding box center [468, 628] width 275 height 17
click at [325, 629] on input "No, my products do not contain hazardous materials" at bounding box center [318, 629] width 14 height 14
checkbox input "true"
click at [1081, 859] on button "Next" at bounding box center [1080, 859] width 58 height 34
